Goal: Transaction & Acquisition: Purchase product/service

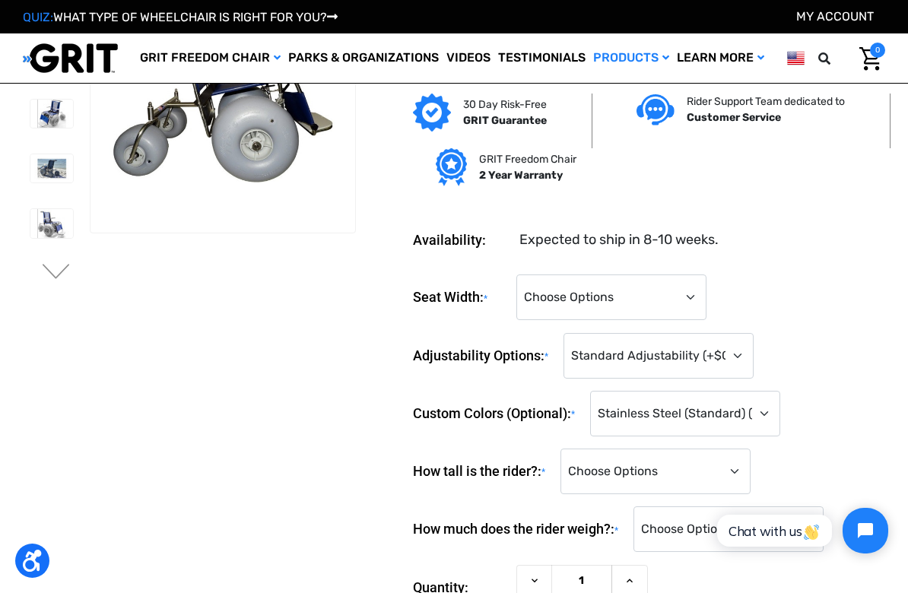
scroll to position [99, 0]
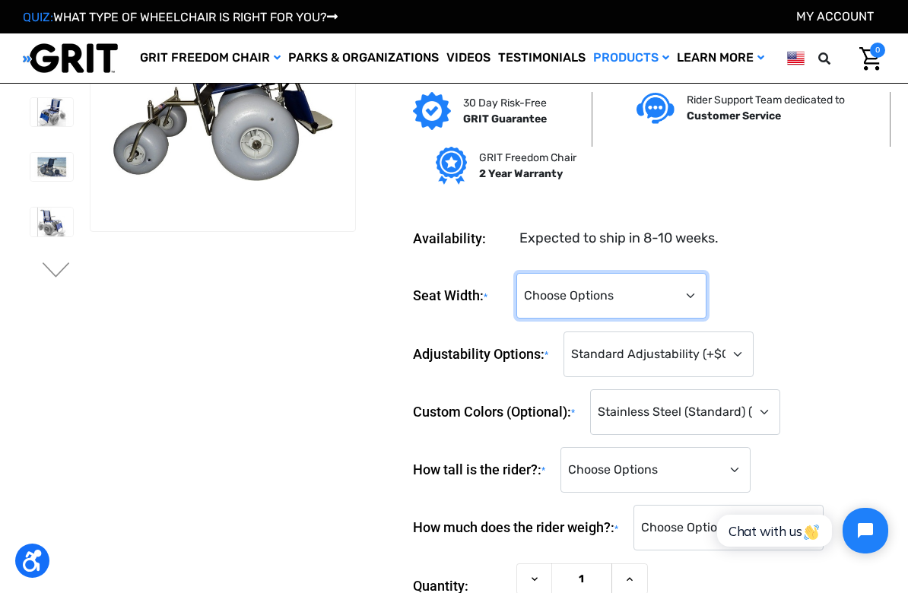
click at [703, 288] on select "Choose Options 14" 16" 18" 22" (Reinforced with Additional Front Wheel) (+$288.…" at bounding box center [611, 296] width 190 height 46
select select "697"
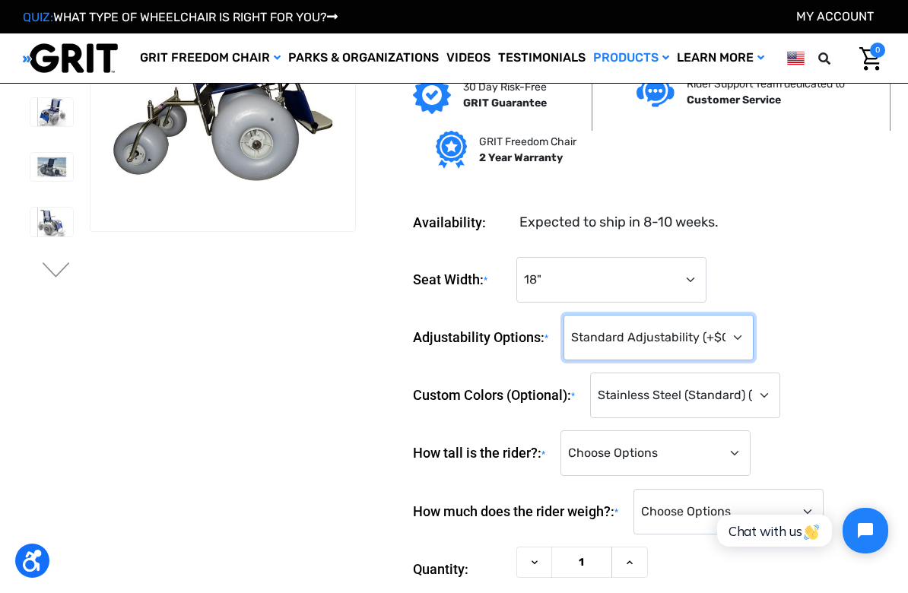
click at [749, 337] on select "Choose Options Standard Adjustability (+$0) Fully Reclining Seatback (+$789) Ti…" at bounding box center [659, 338] width 190 height 46
select select "643"
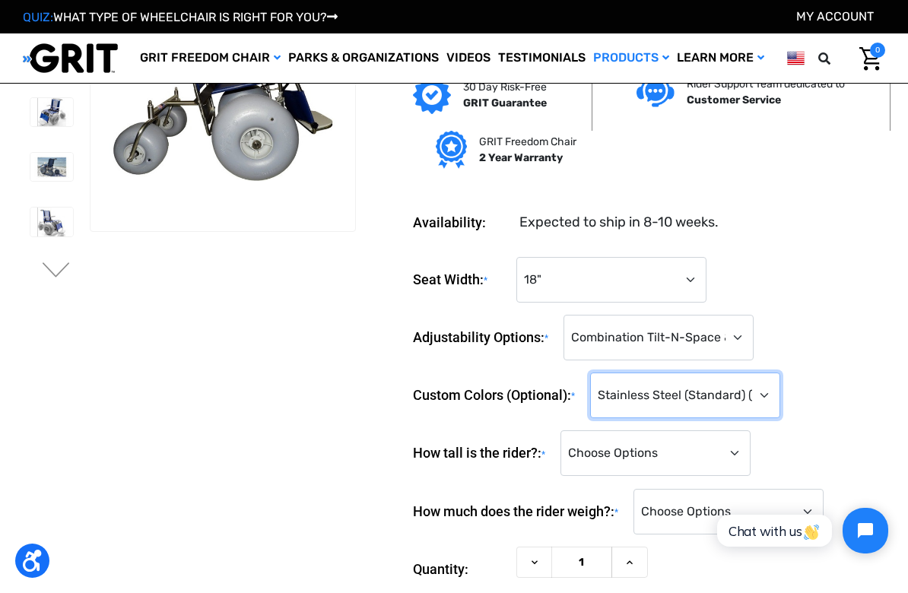
click at [774, 398] on select "Choose Options Stainless Steel (Standard) (+$0) Black (+$675) Light Blue (+$675…" at bounding box center [685, 396] width 190 height 46
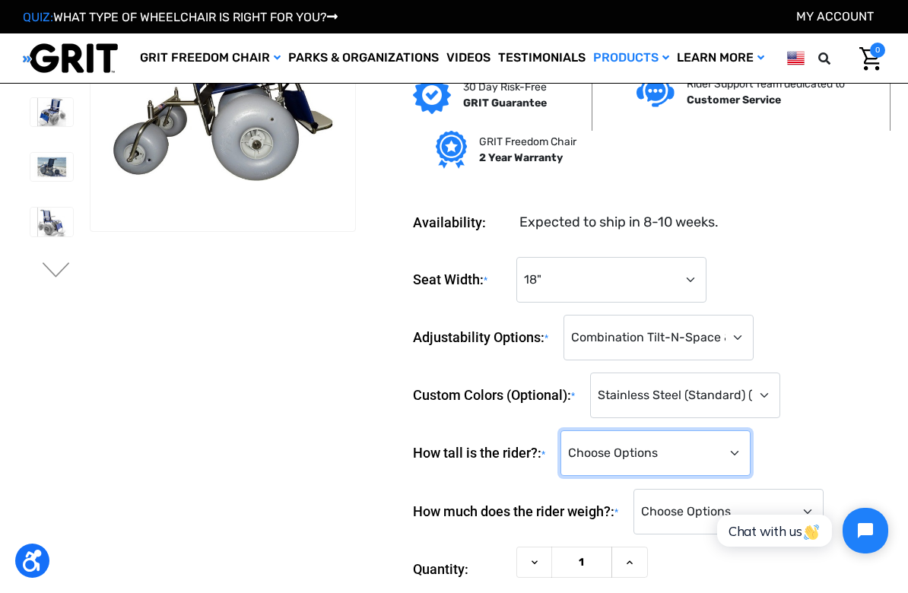
click at [748, 462] on select "Choose Options <4'0" 4'0" 4'1" 4'2" 4'3" 4'4" 4'5" 4'6" 4'7" 4'8" 4'9" 4'10" 4'…" at bounding box center [655, 453] width 190 height 46
select select "872"
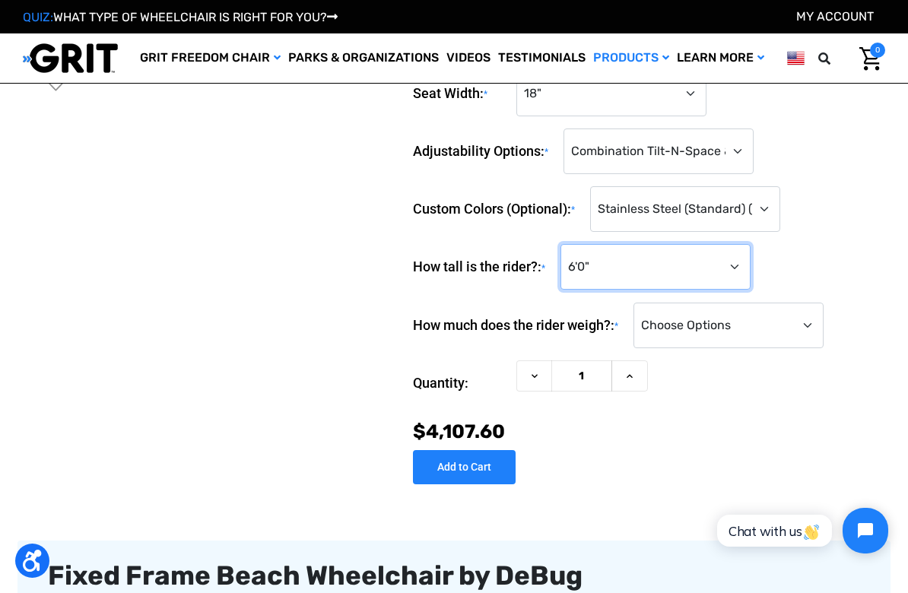
scroll to position [299, 0]
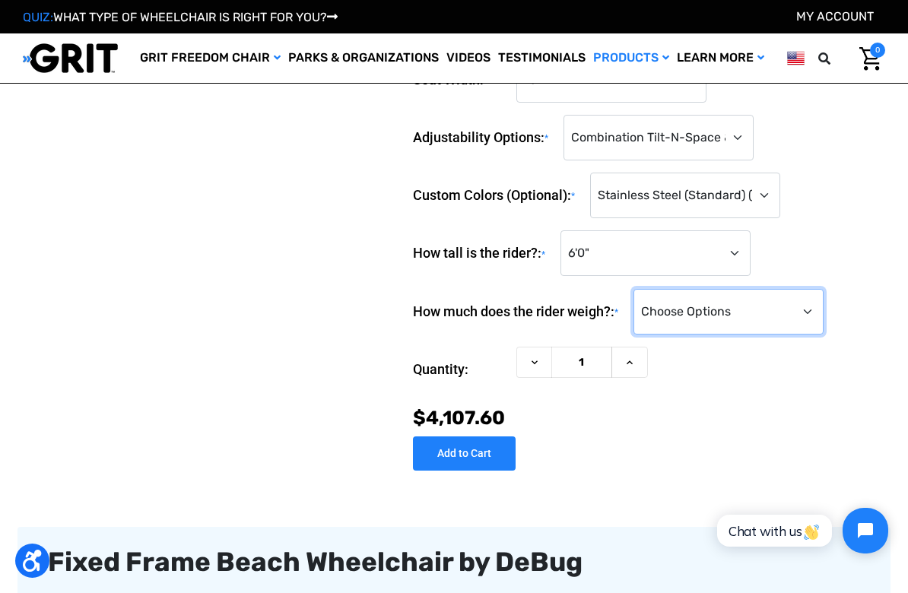
click at [811, 319] on select "Choose Options <100 lbs. 100-149 lbs. 150-199 lbs. 200-249 lbs. 250-299 lbs. 30…" at bounding box center [728, 312] width 190 height 46
select select "881"
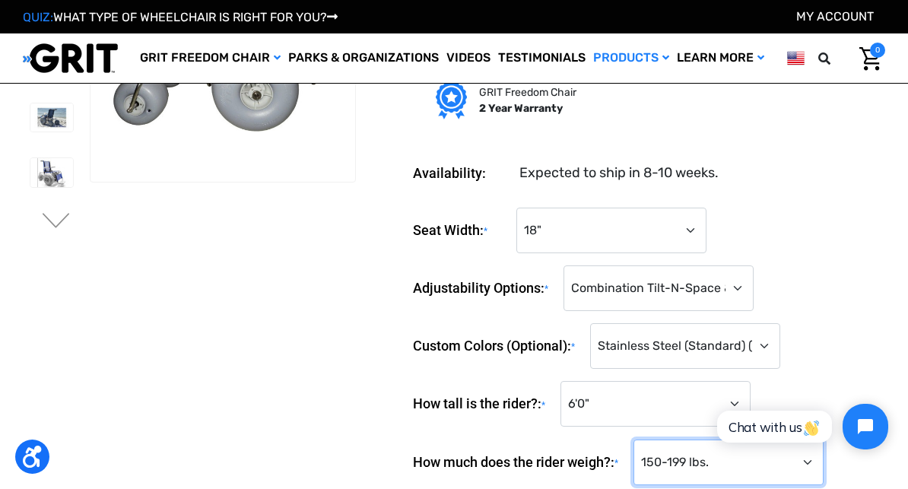
scroll to position [0, 0]
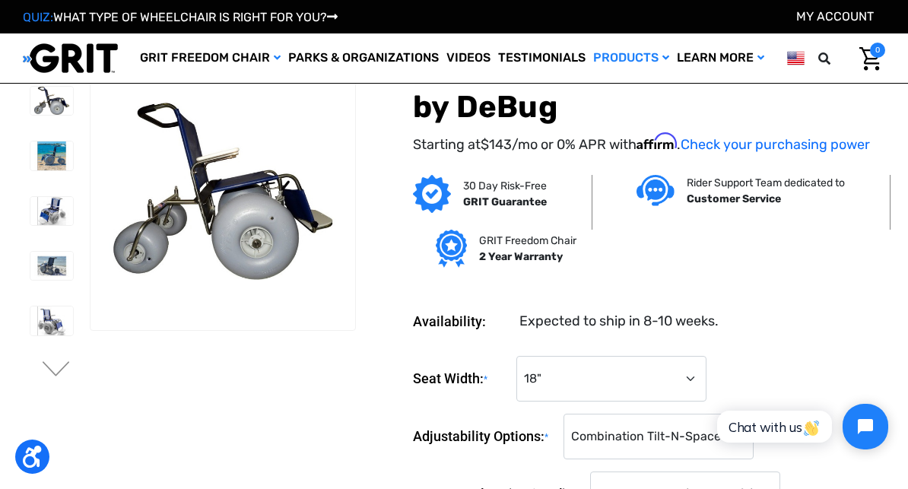
click at [825, 64] on icon at bounding box center [824, 58] width 12 height 12
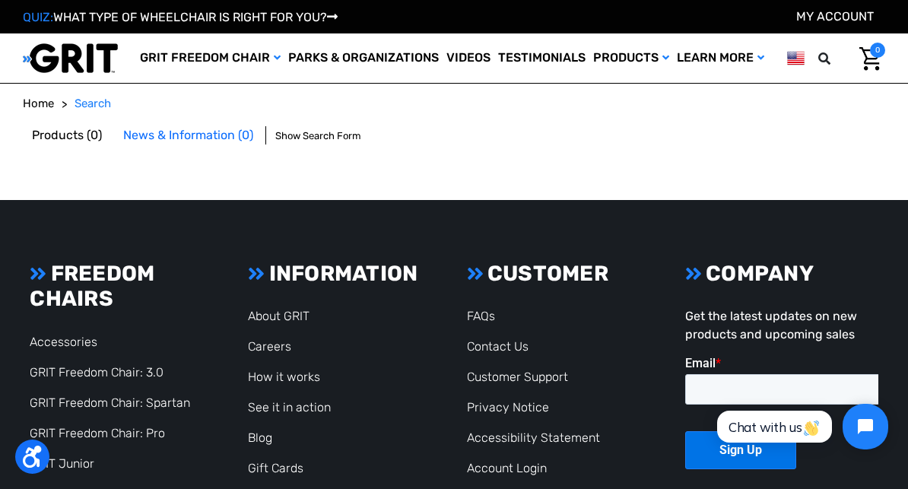
click at [818, 57] on button at bounding box center [829, 59] width 30 height 14
click at [124, 104] on ol "Home Search" at bounding box center [454, 103] width 862 height 17
click at [111, 107] on span "Search" at bounding box center [93, 104] width 37 height 14
click at [167, 92] on body "For screen-reader mode - click the first button of the website Accessibility Sc…" at bounding box center [454, 305] width 908 height 610
click at [155, 107] on ol "Home Search" at bounding box center [454, 103] width 862 height 17
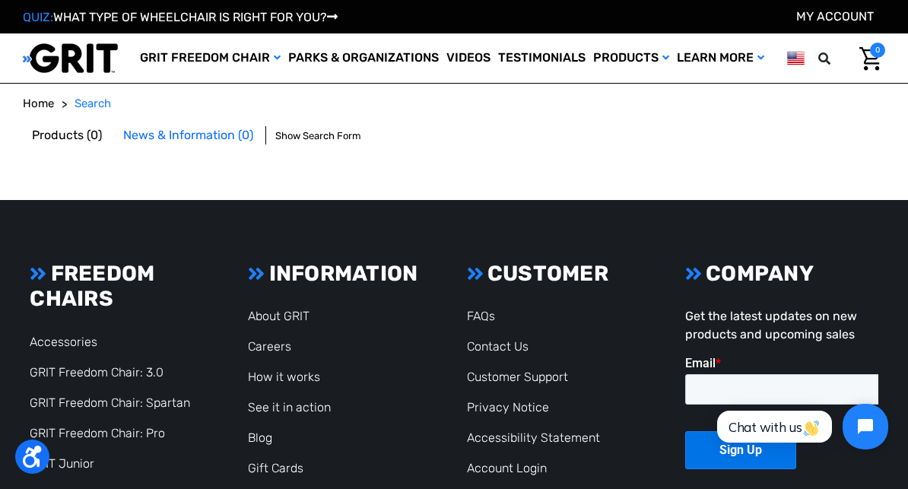
click at [224, 100] on ol "Home Search" at bounding box center [454, 103] width 862 height 17
click at [226, 110] on ol "Home Search" at bounding box center [454, 103] width 862 height 17
click at [229, 103] on ol "Home Search" at bounding box center [454, 103] width 862 height 17
click at [229, 107] on ol "Home Search" at bounding box center [454, 103] width 862 height 17
click at [334, 133] on span "Show Search Form" at bounding box center [318, 136] width 86 height 15
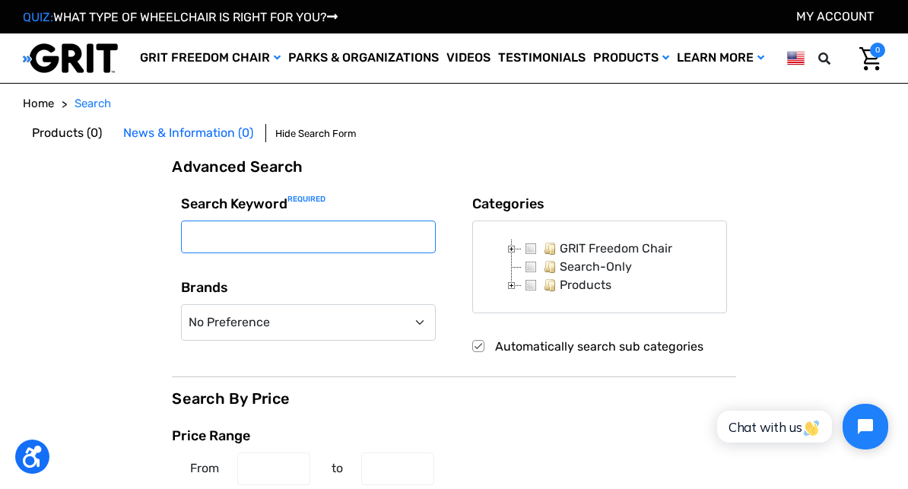
click at [310, 232] on input "Search Keyword Required" at bounding box center [308, 237] width 255 height 33
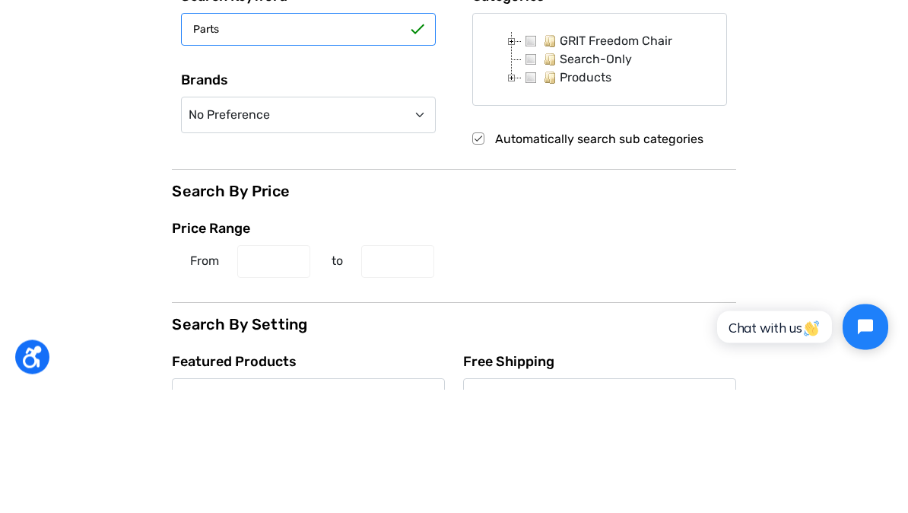
type input "Parts"
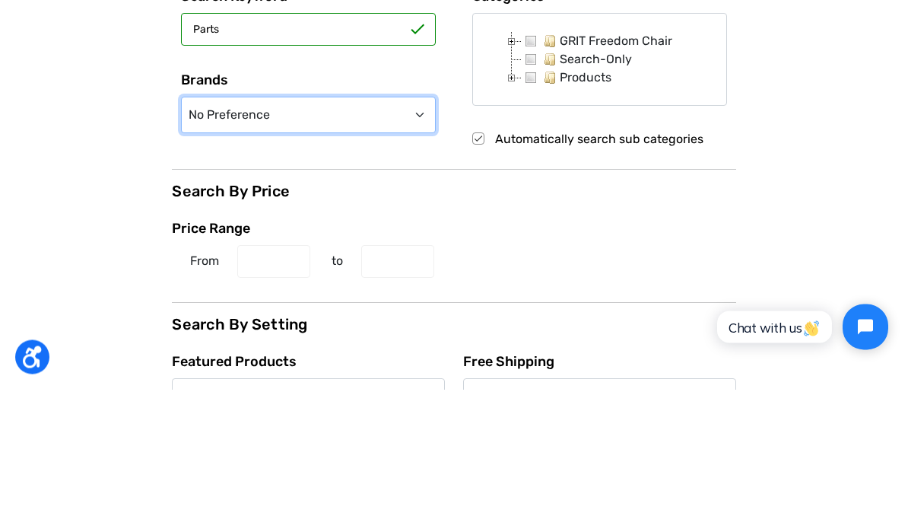
click at [428, 221] on select "No Preference Access Trax Adaptdefy B&W International Comodita DeBug Equip Ergo…" at bounding box center [308, 239] width 255 height 37
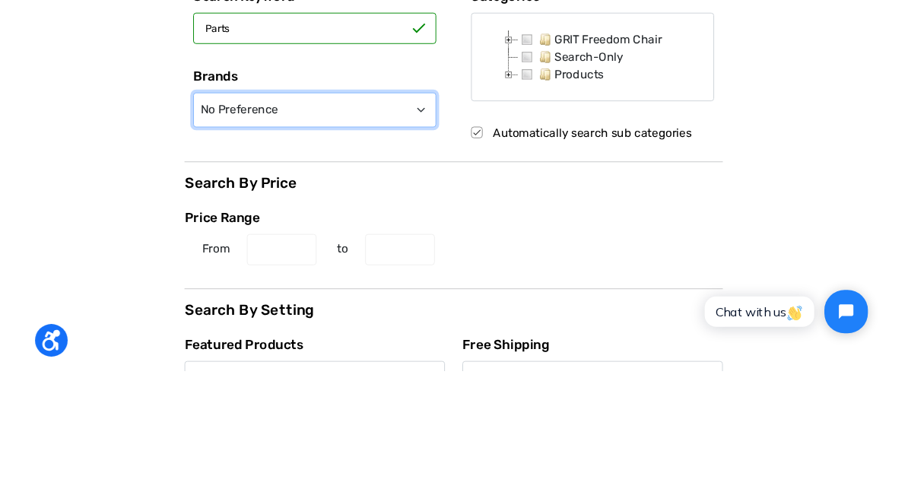
scroll to position [124, 0]
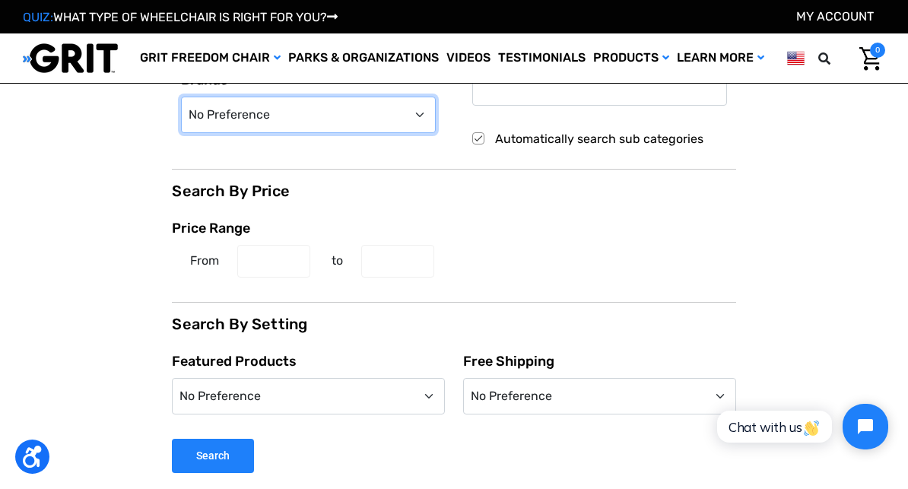
select select "42"
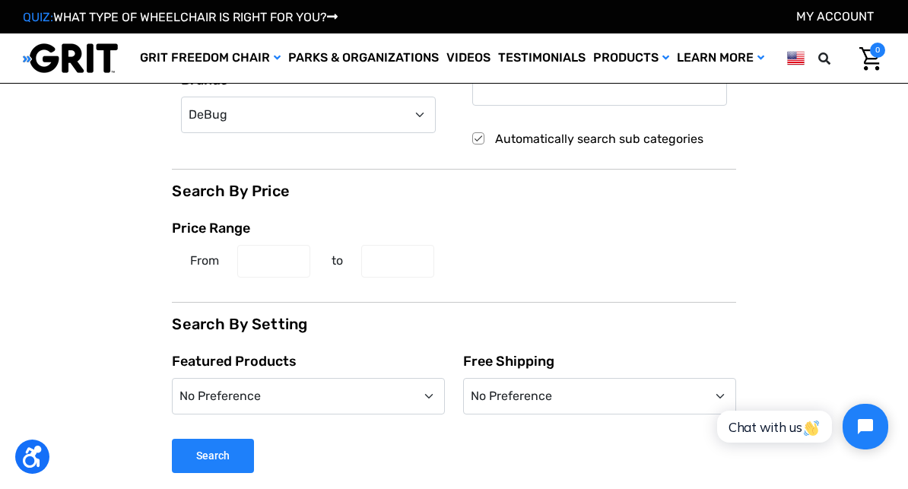
click at [224, 457] on input "Search" at bounding box center [213, 456] width 82 height 34
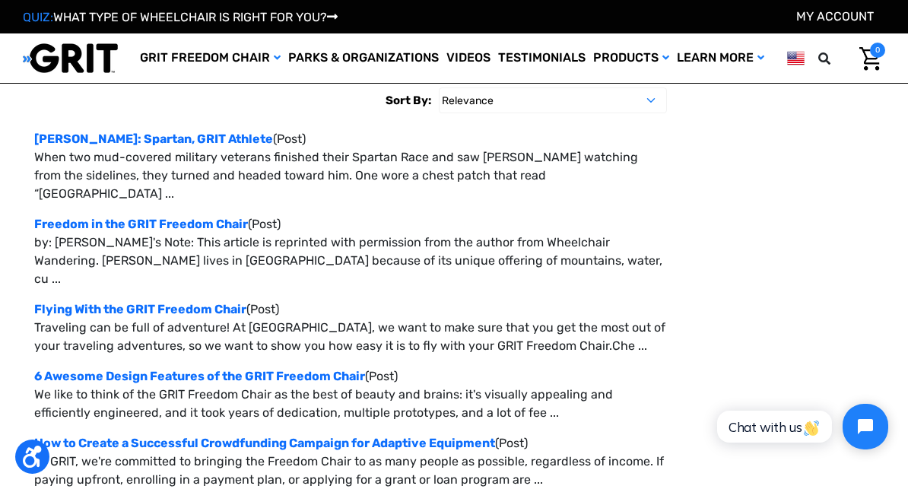
click at [867, 64] on img "Cart with 0 items" at bounding box center [870, 59] width 22 height 24
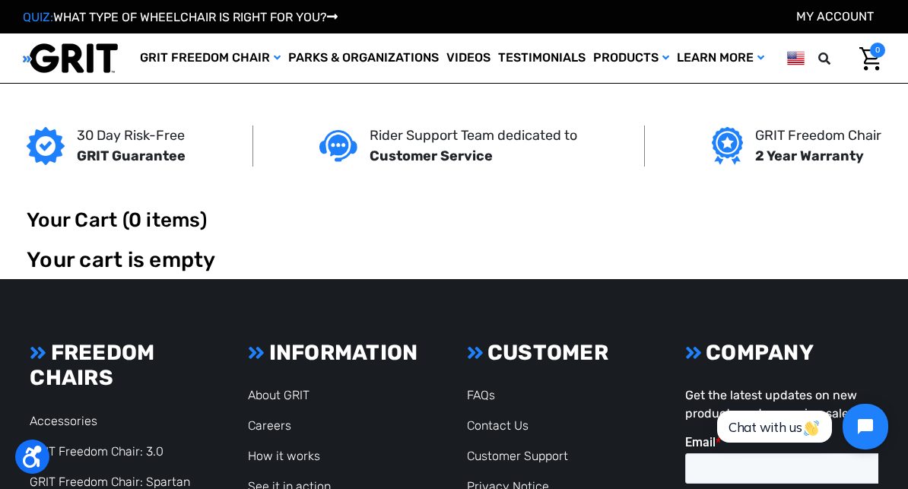
click at [872, 57] on img "Cart with 0 items" at bounding box center [870, 59] width 22 height 24
